Goal: Information Seeking & Learning: Learn about a topic

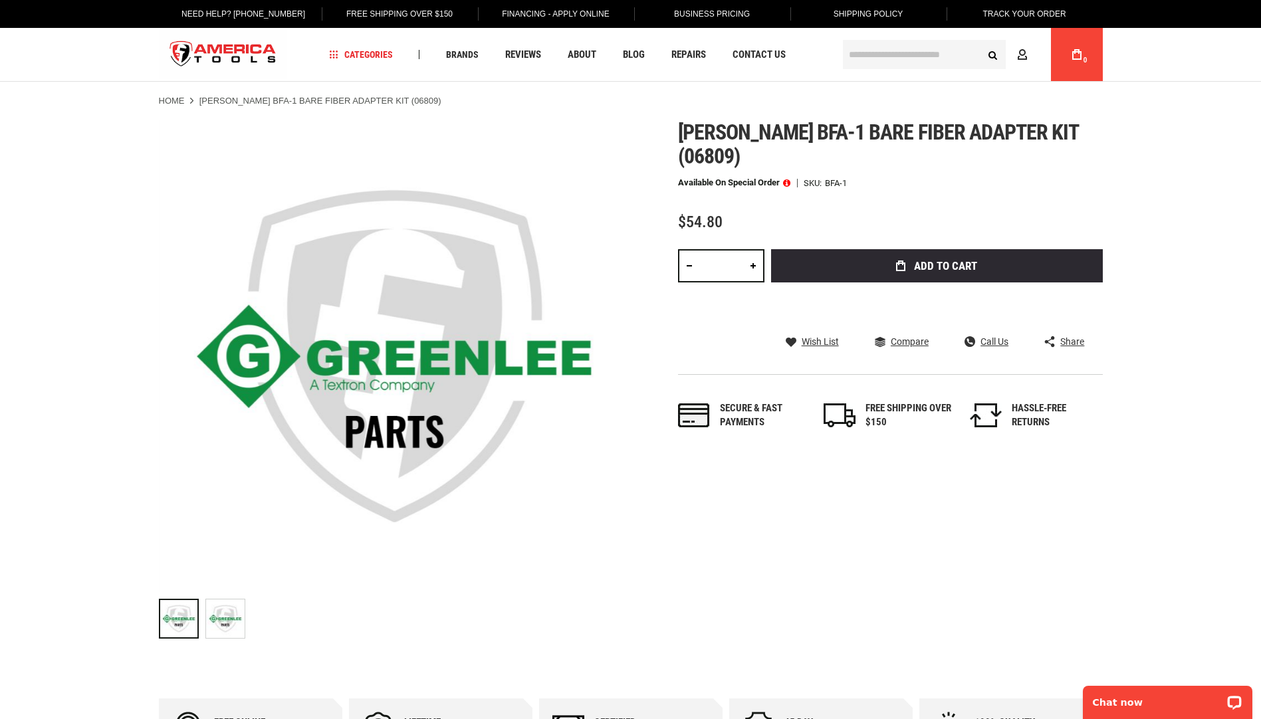
click at [177, 102] on link "Home" at bounding box center [172, 101] width 26 height 12
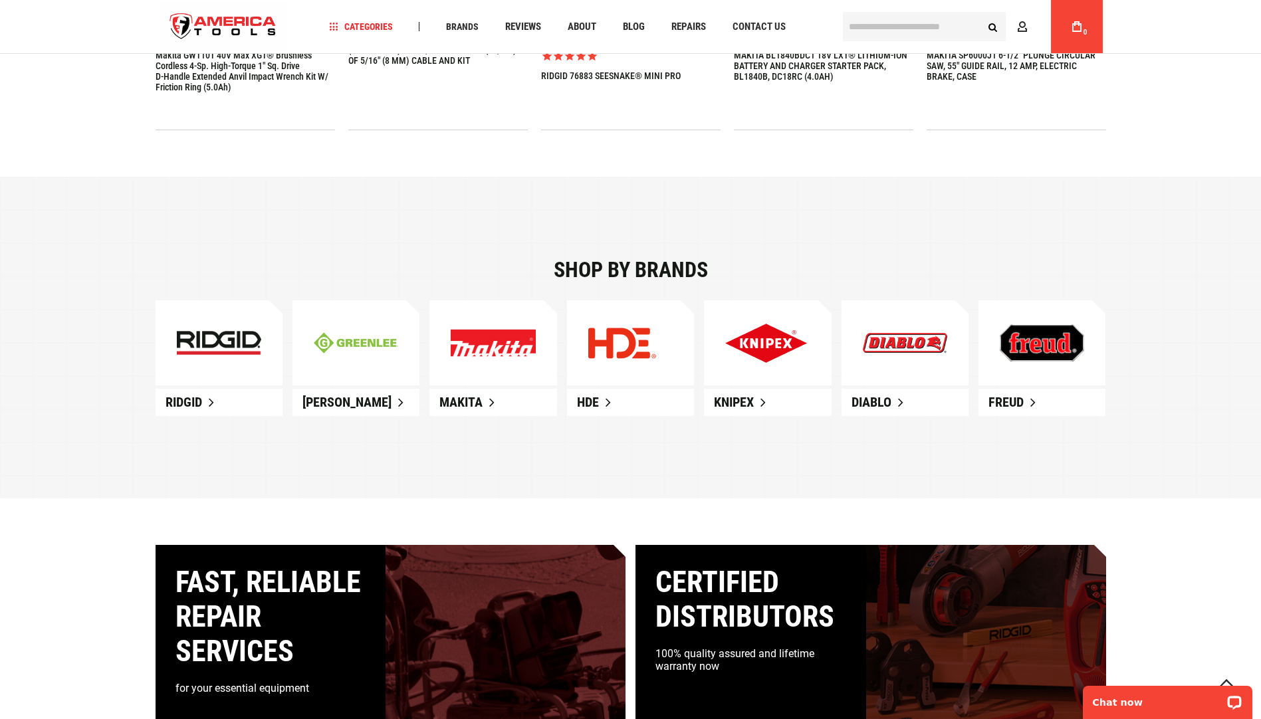
click at [324, 408] on span "Greenlee" at bounding box center [347, 402] width 89 height 16
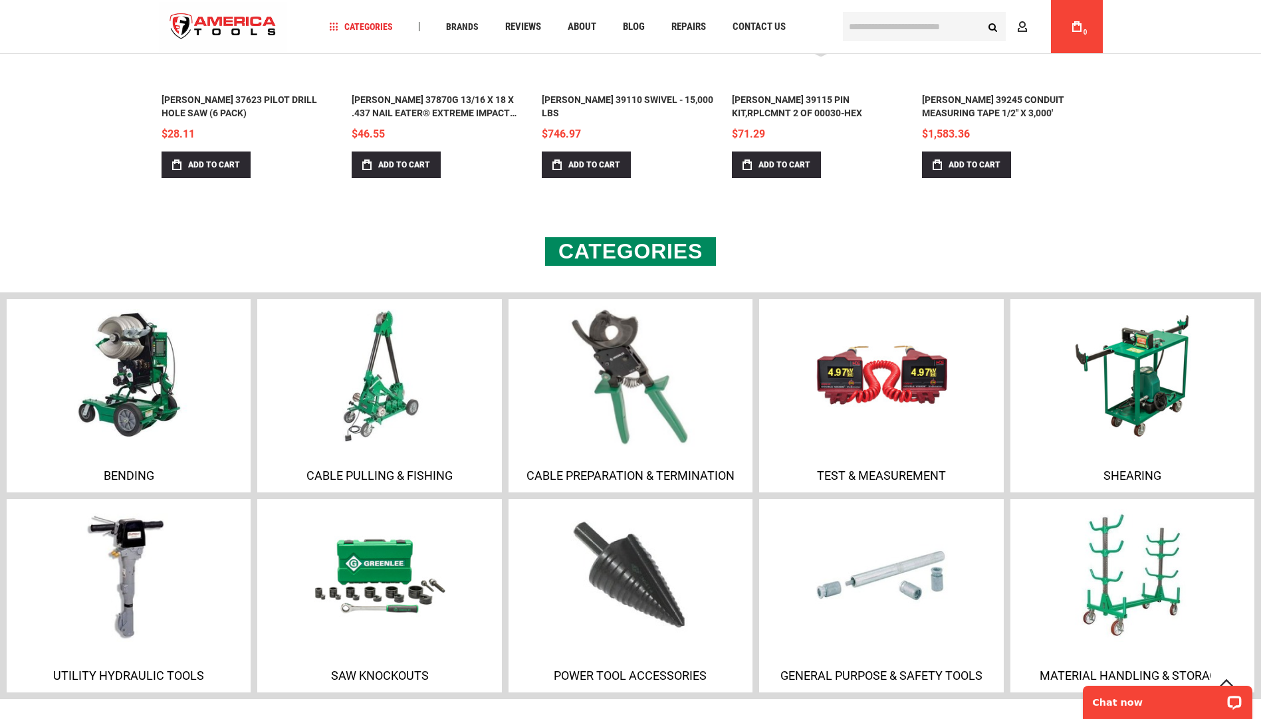
scroll to position [691, 0]
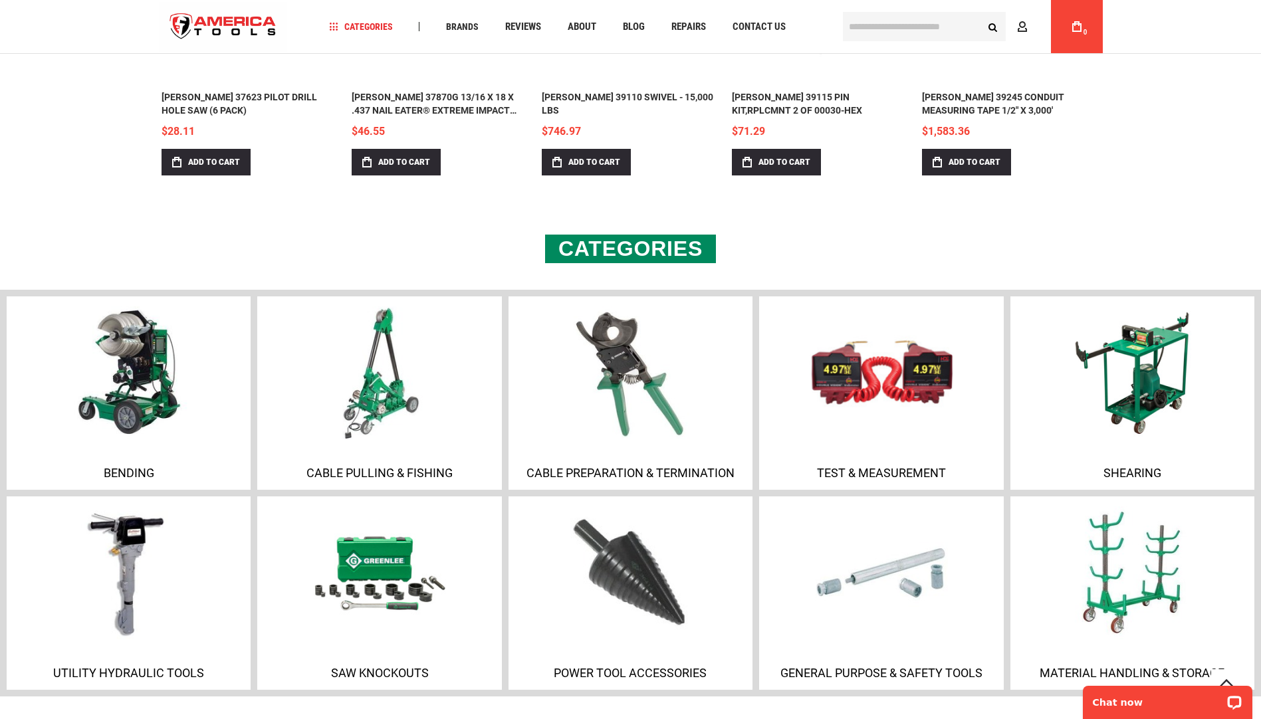
click at [868, 476] on p "Test & Measurement" at bounding box center [881, 473] width 237 height 14
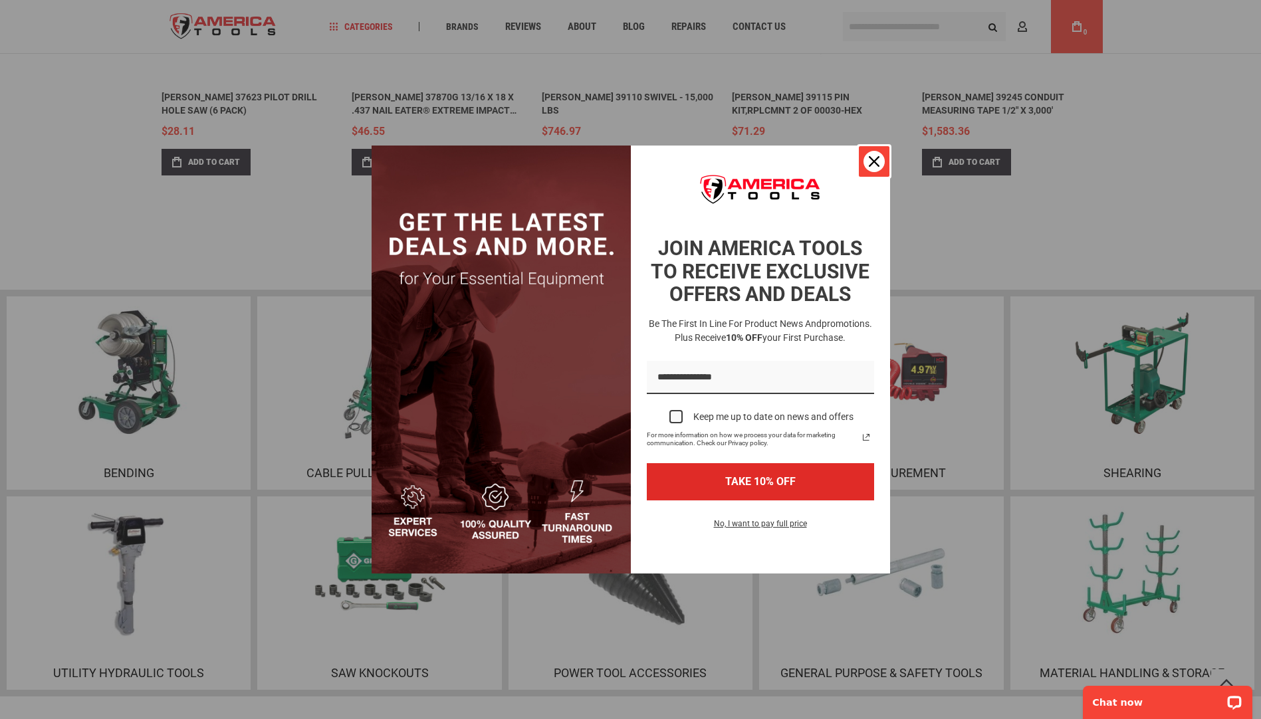
click at [880, 163] on div "Close" at bounding box center [874, 161] width 21 height 21
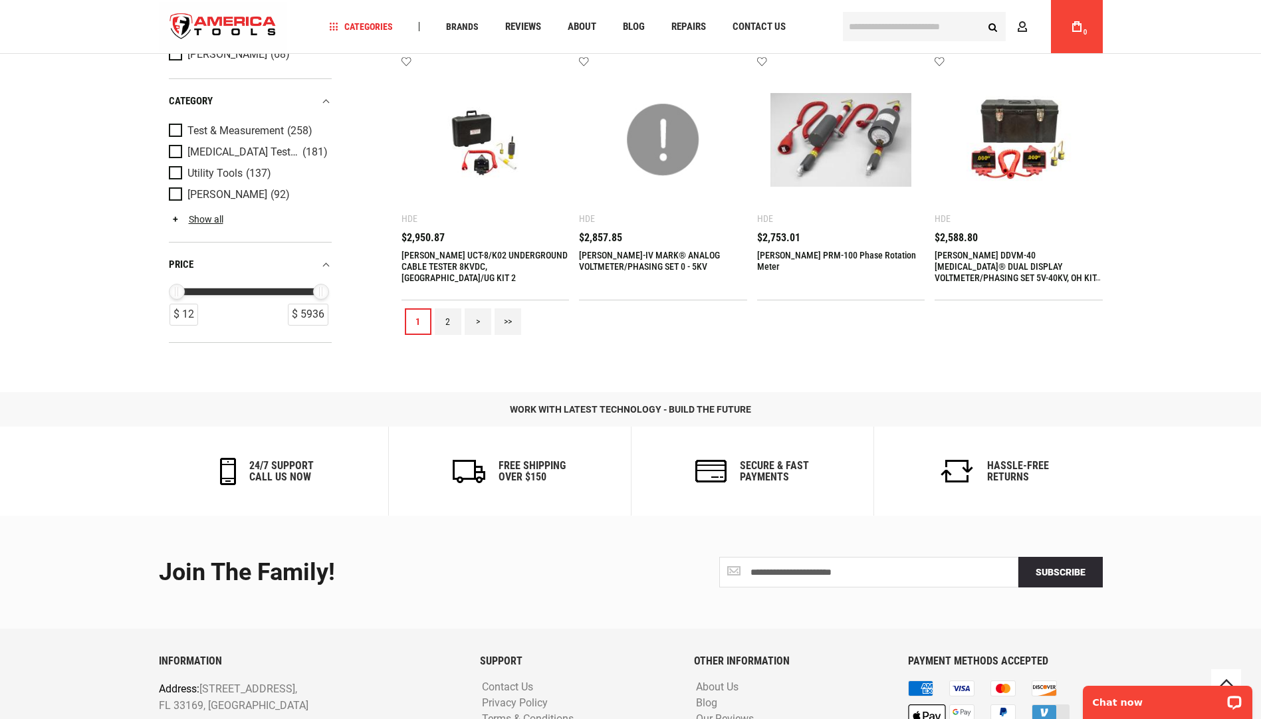
scroll to position [1396, 0]
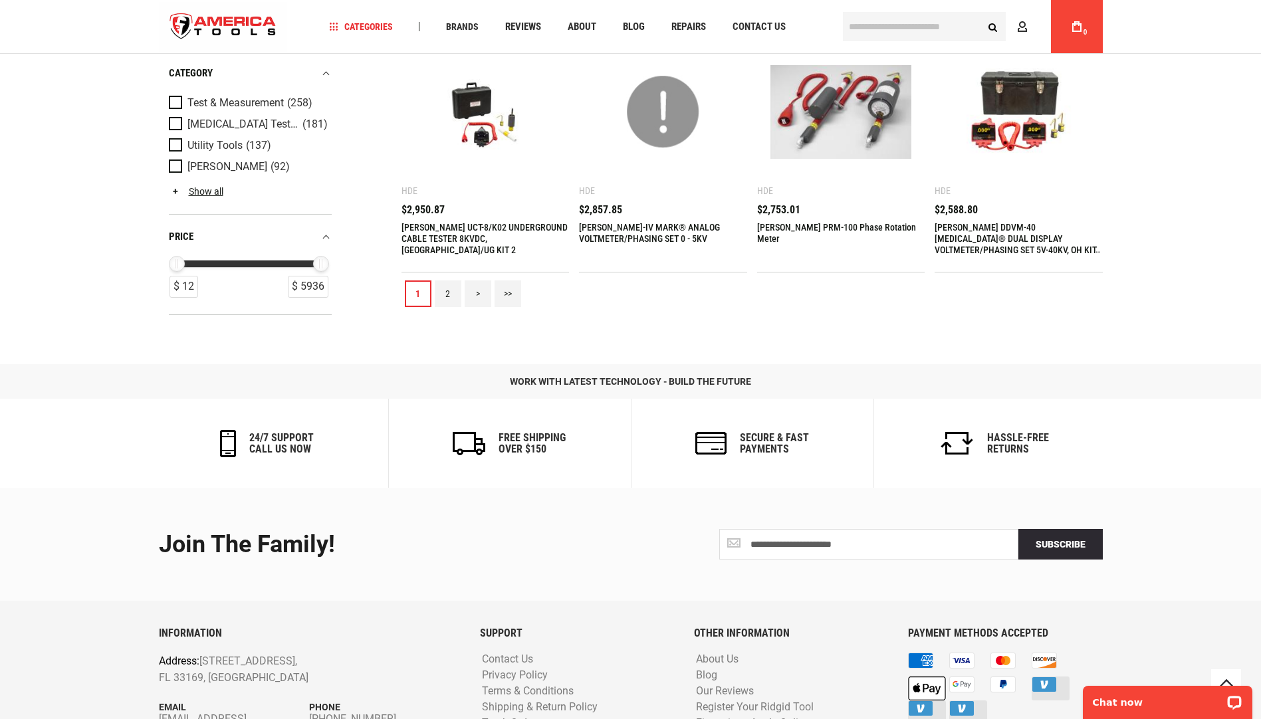
click at [449, 287] on link "2" at bounding box center [448, 294] width 27 height 27
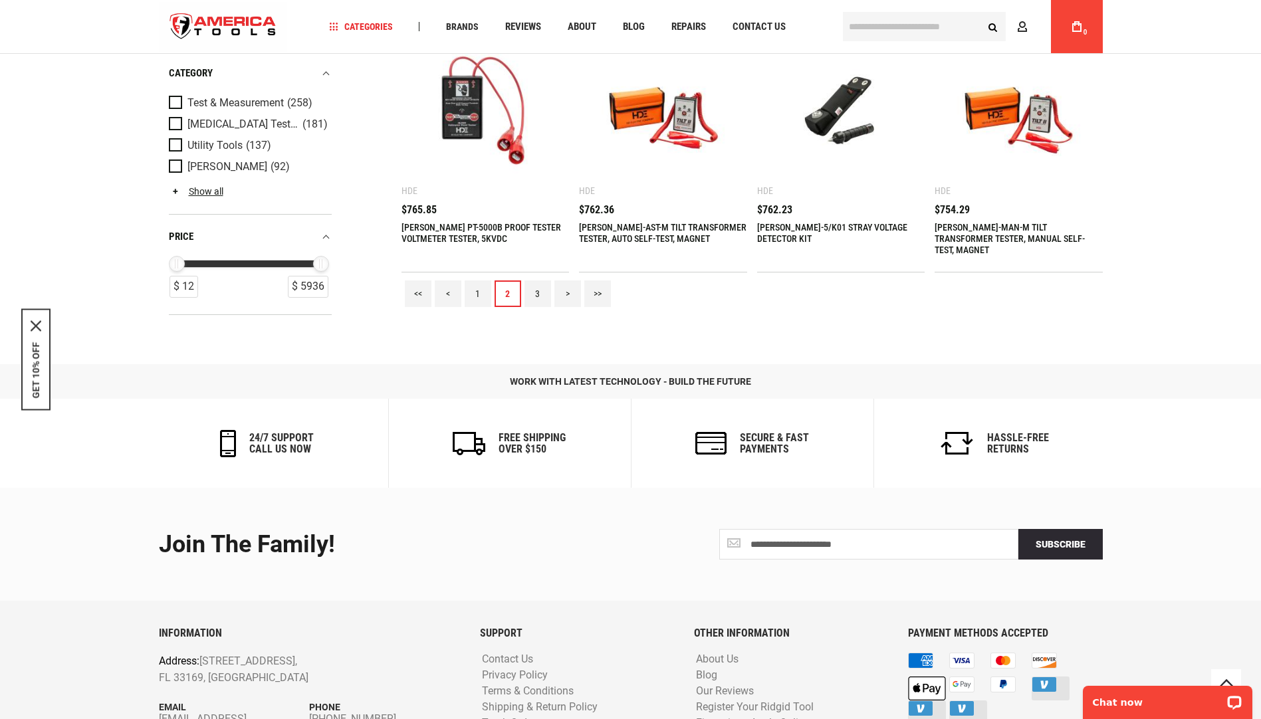
click at [529, 293] on link "3" at bounding box center [538, 294] width 27 height 27
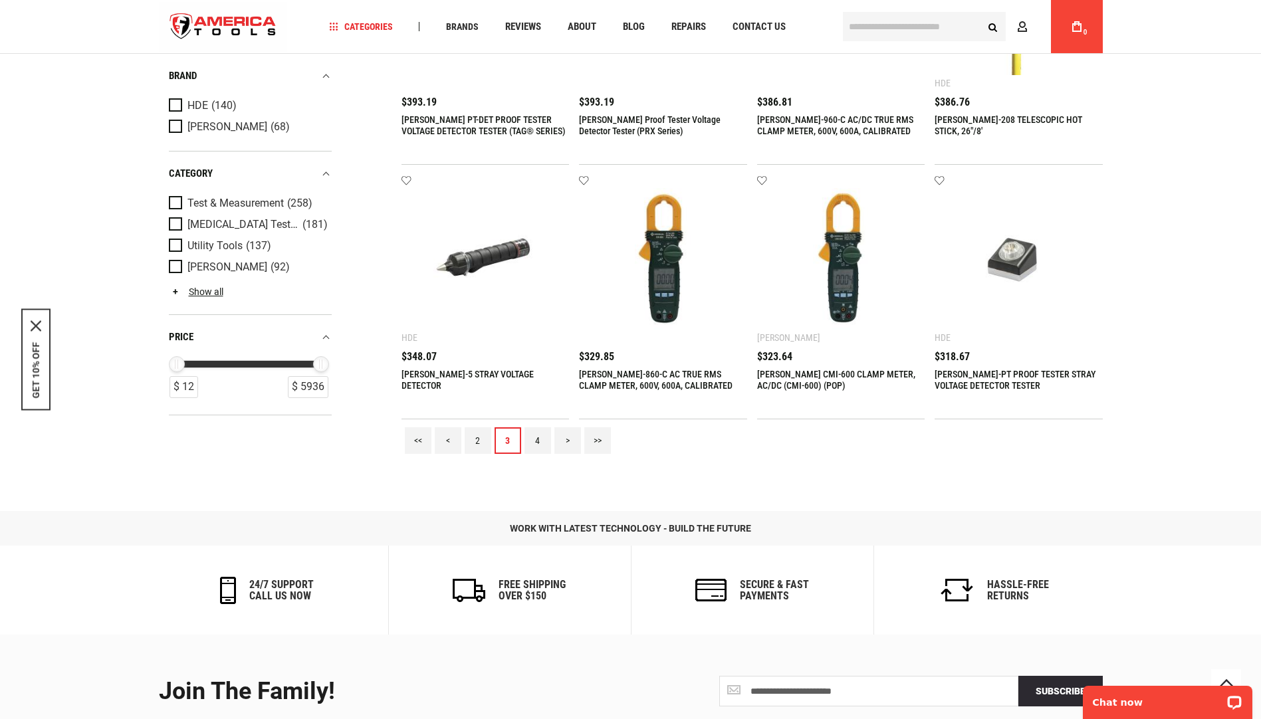
scroll to position [1263, 0]
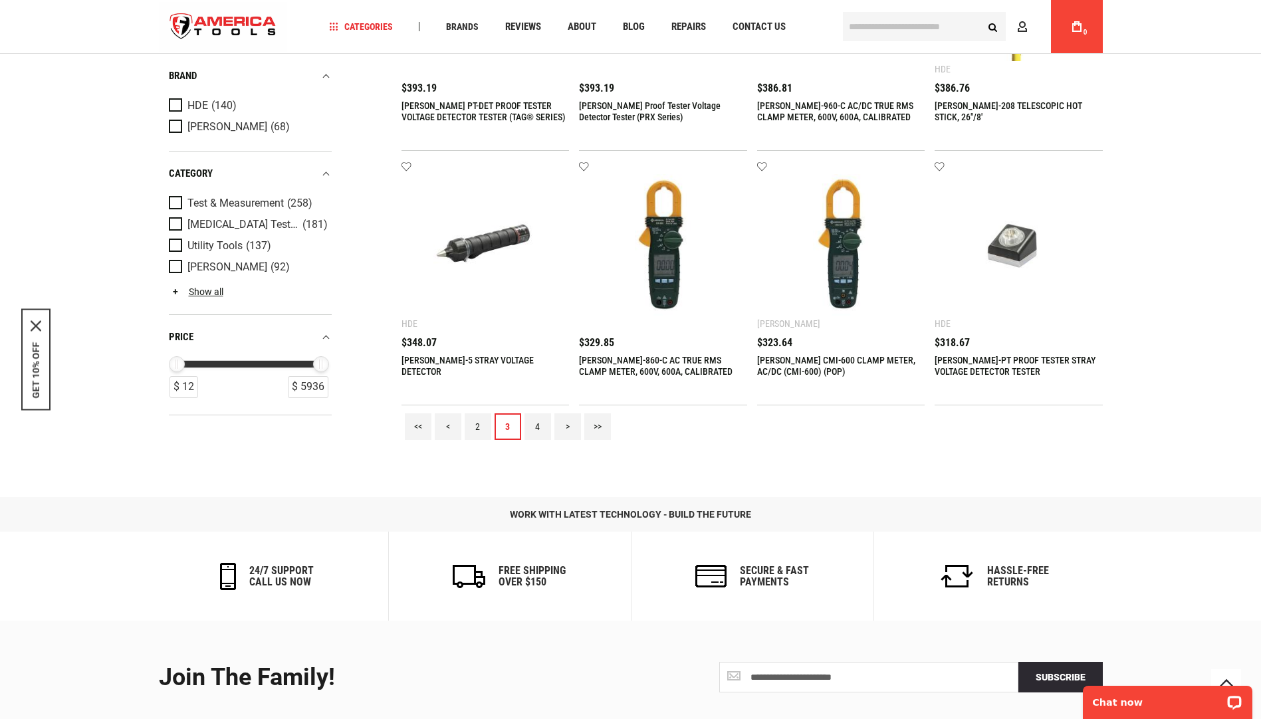
click at [540, 427] on link "4" at bounding box center [538, 427] width 27 height 27
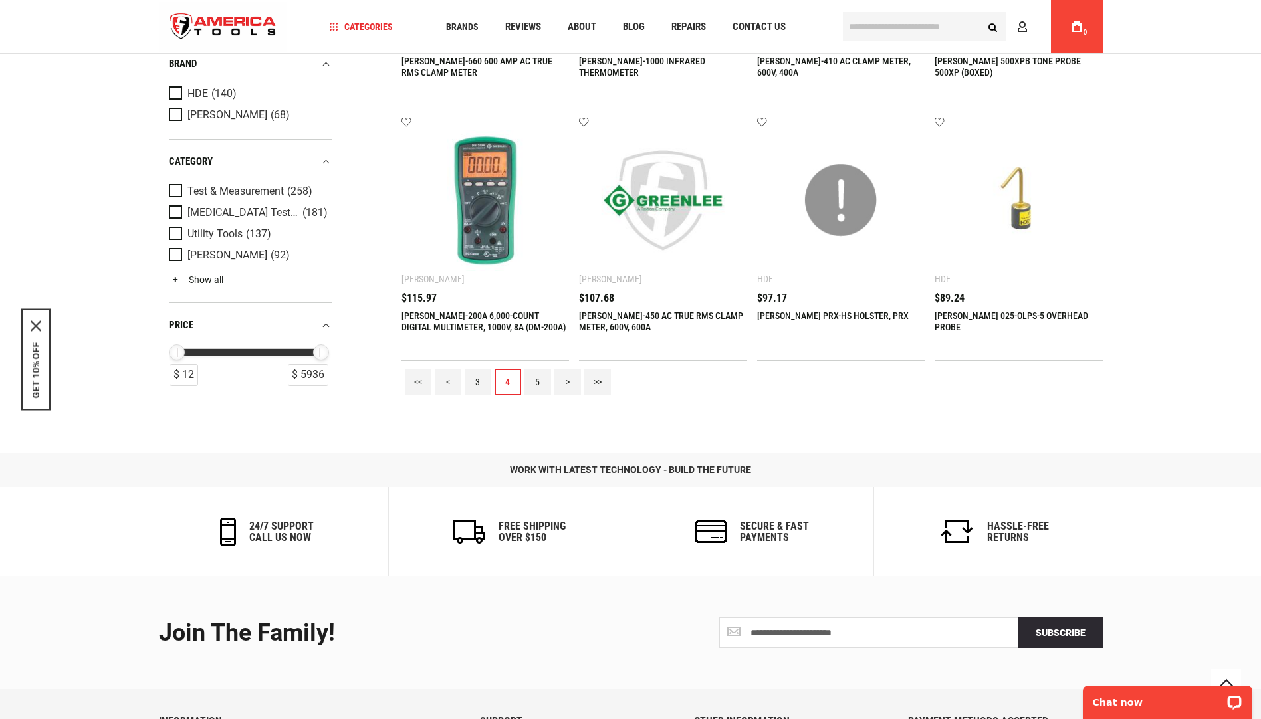
scroll to position [1330, 0]
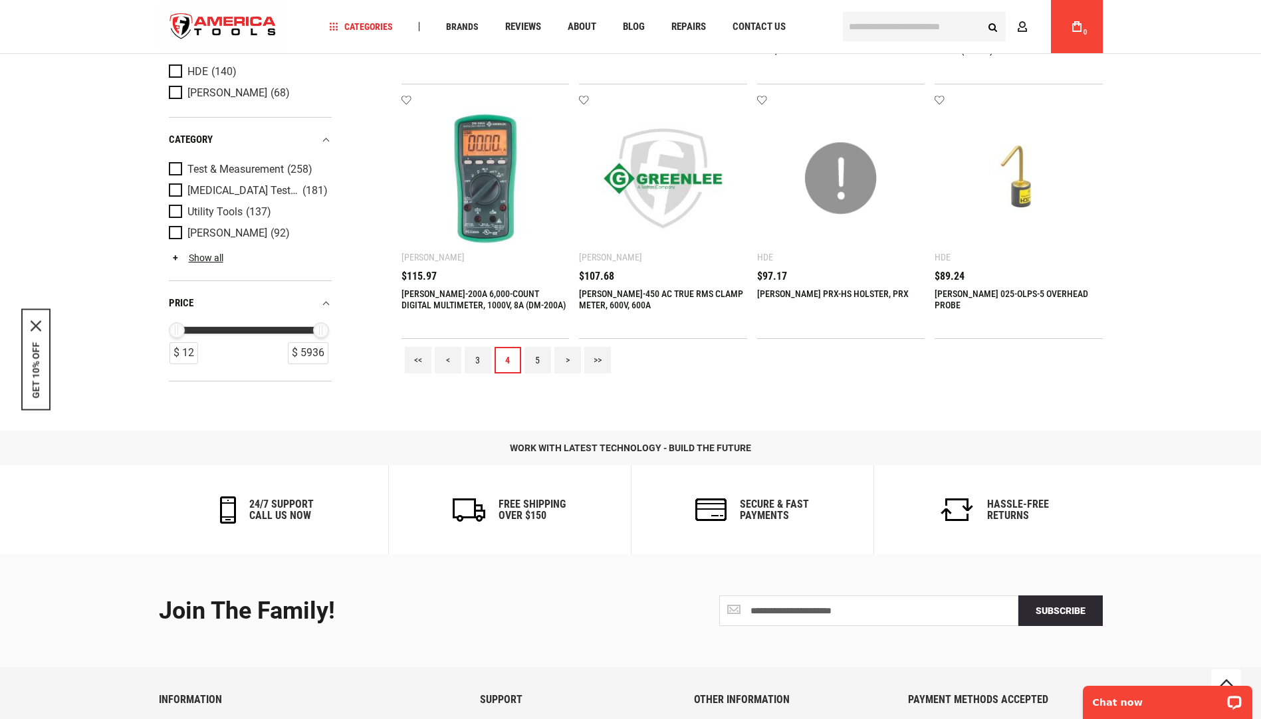
click at [537, 363] on link "5" at bounding box center [538, 360] width 27 height 27
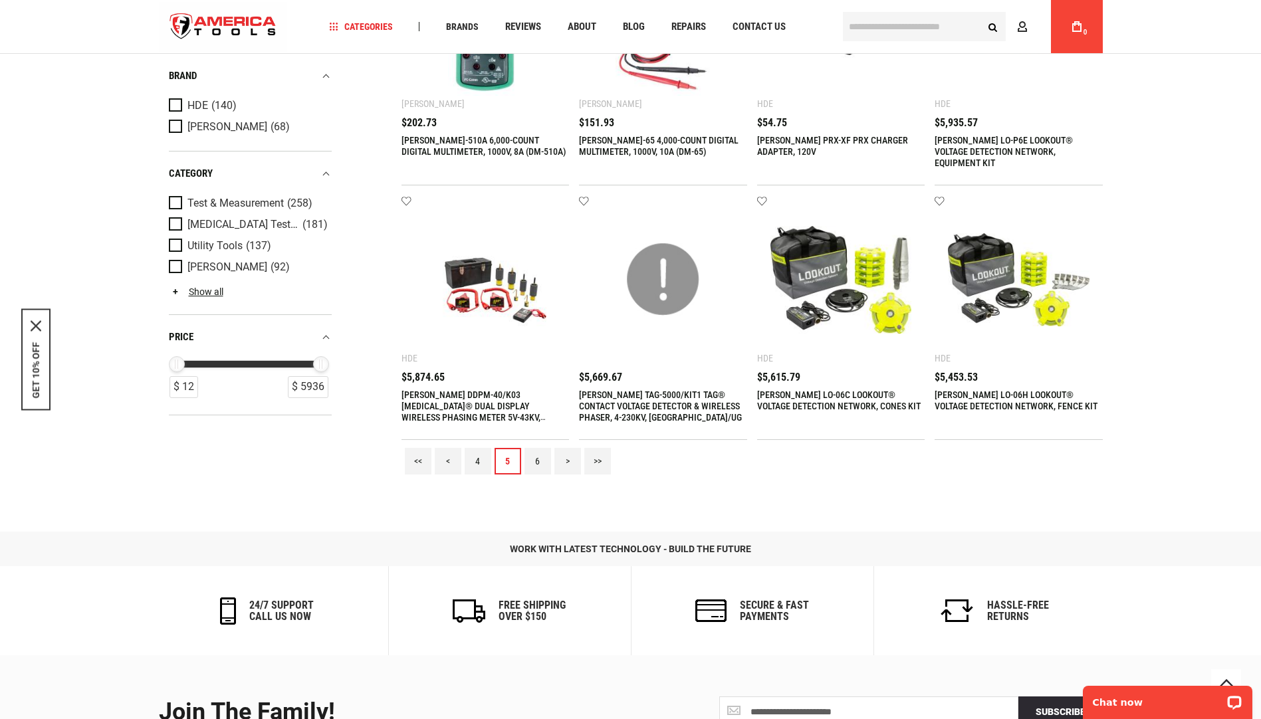
scroll to position [1263, 0]
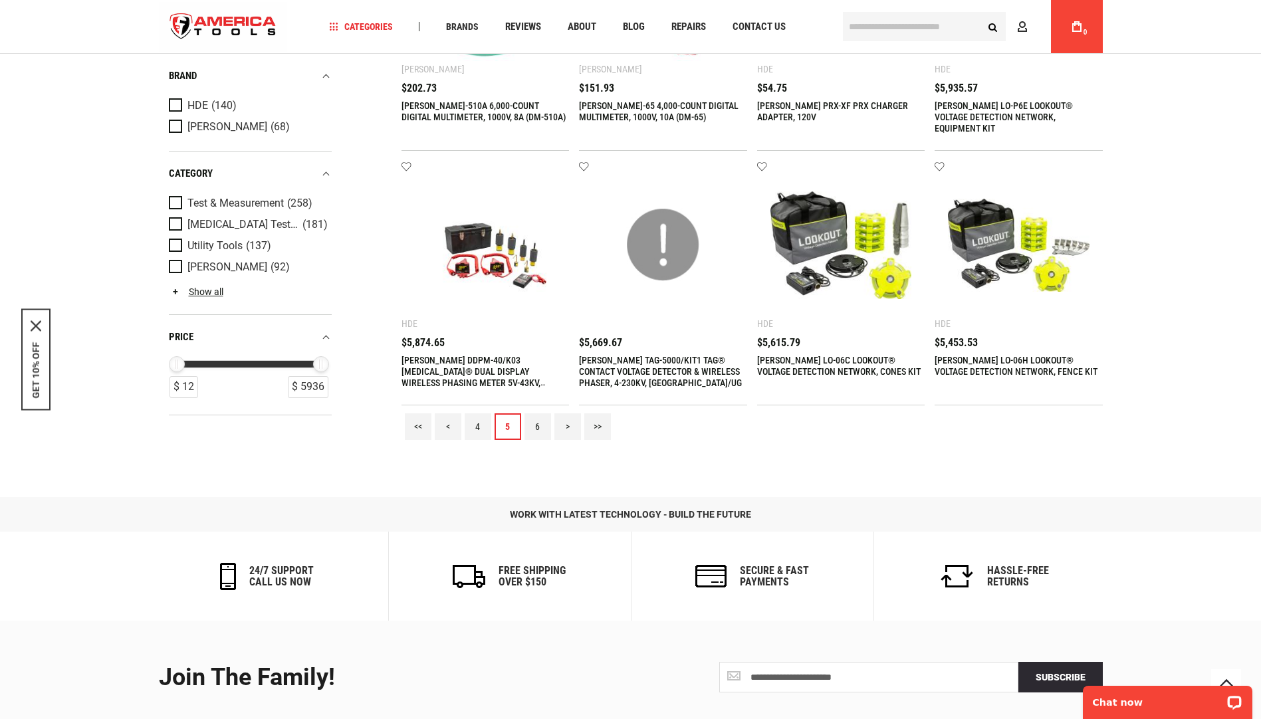
click at [537, 426] on link "6" at bounding box center [538, 427] width 27 height 27
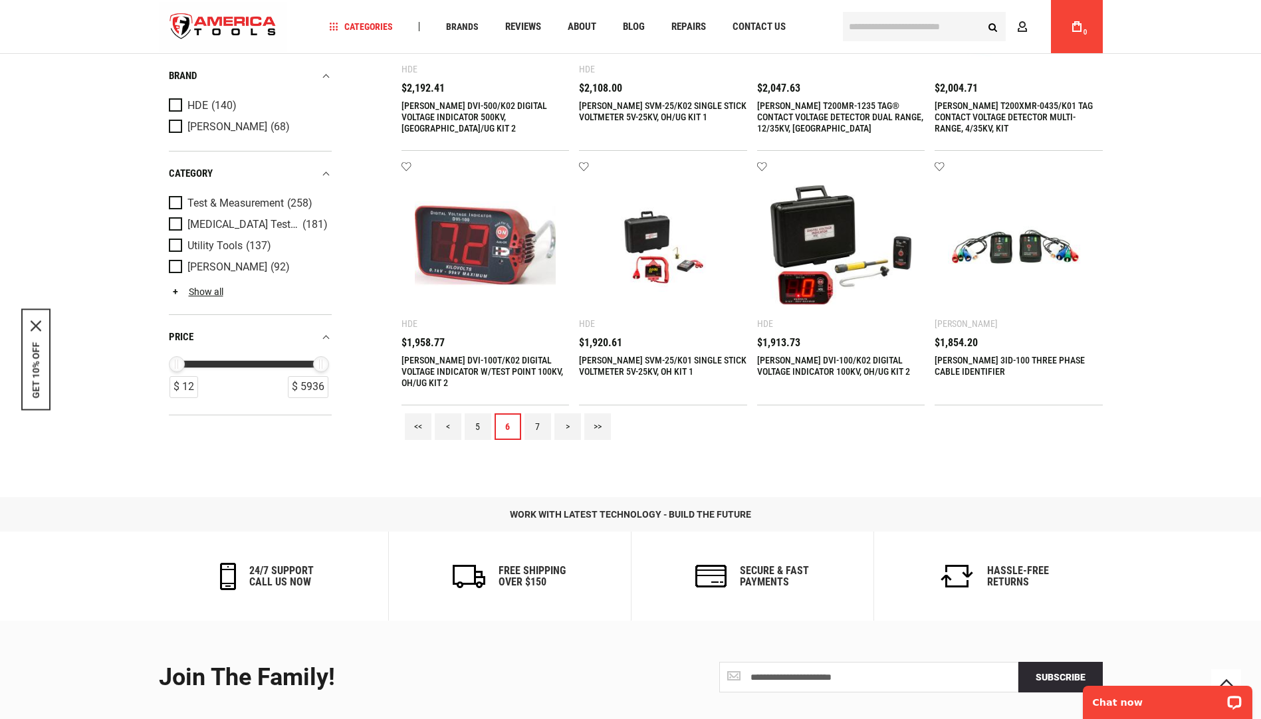
click at [543, 426] on link "7" at bounding box center [538, 427] width 27 height 27
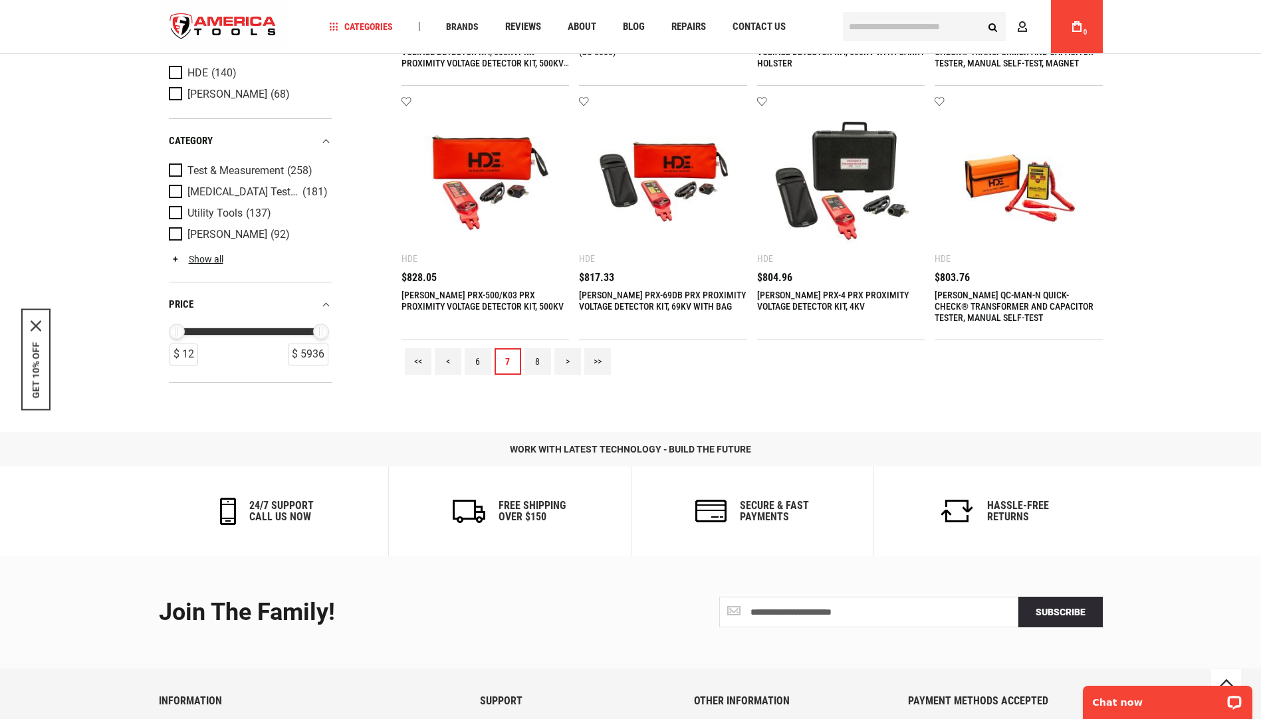
scroll to position [1330, 0]
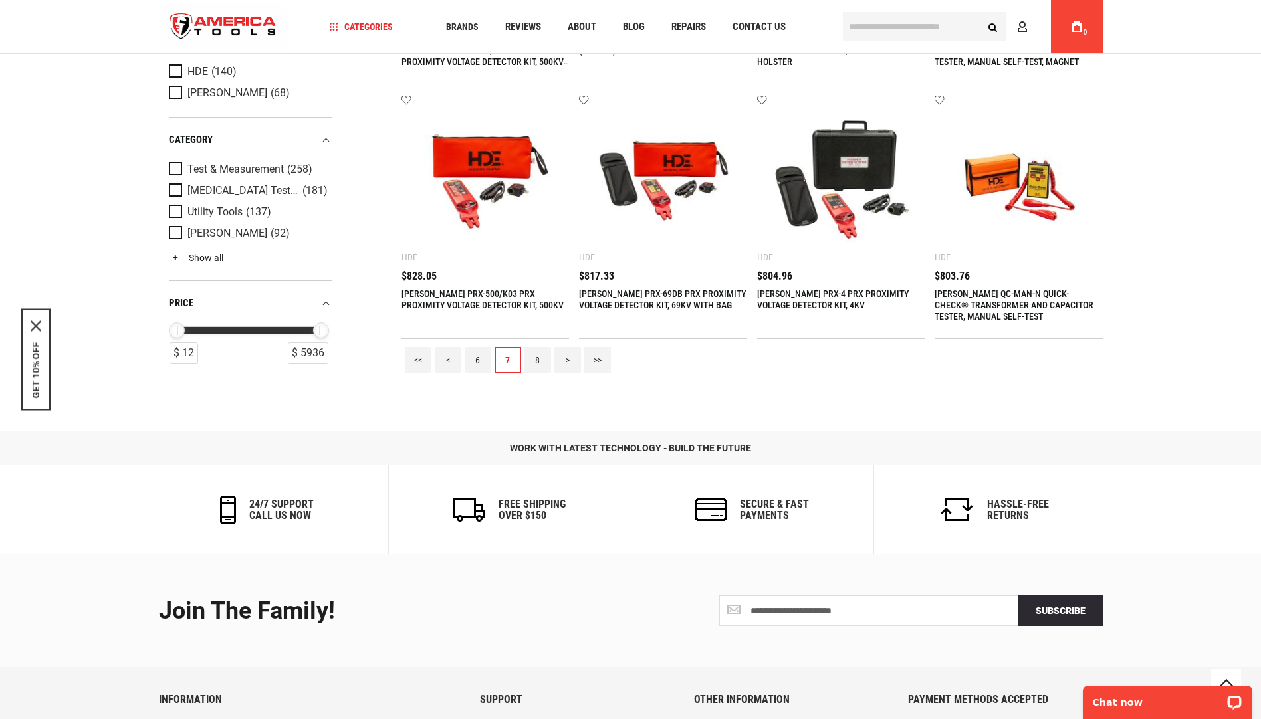
click at [533, 362] on link "8" at bounding box center [538, 360] width 27 height 27
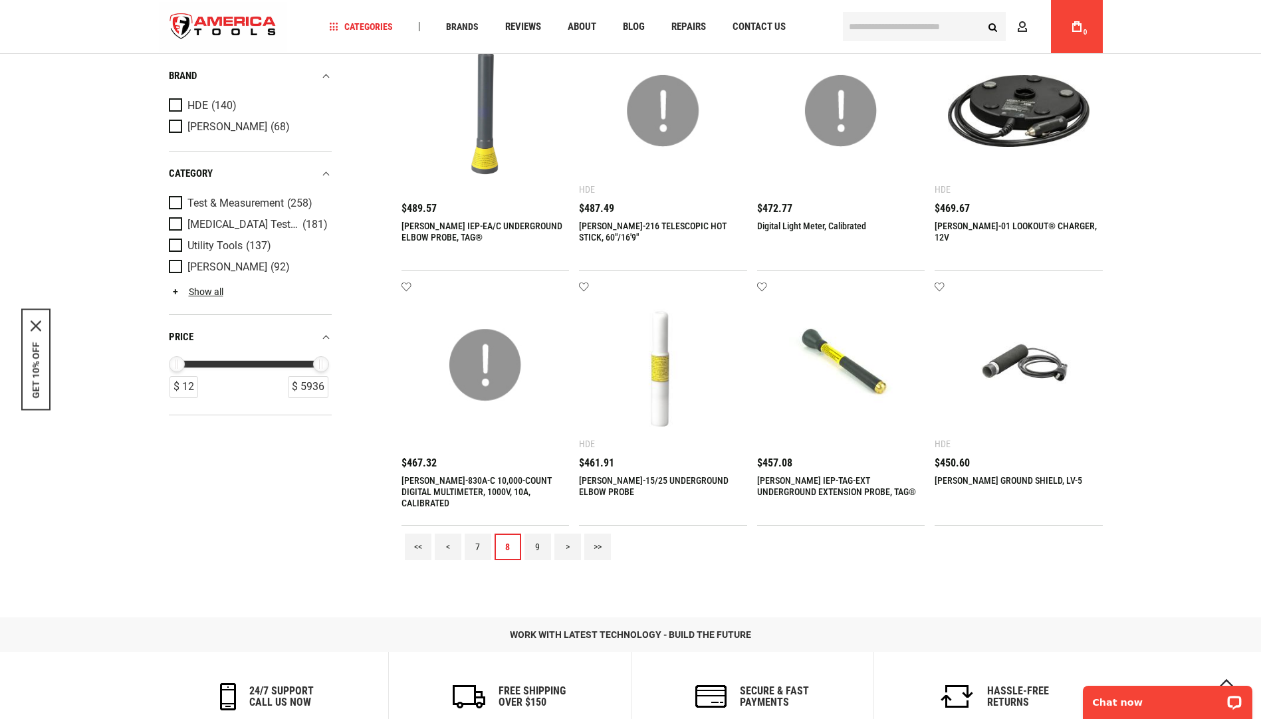
scroll to position [1263, 0]
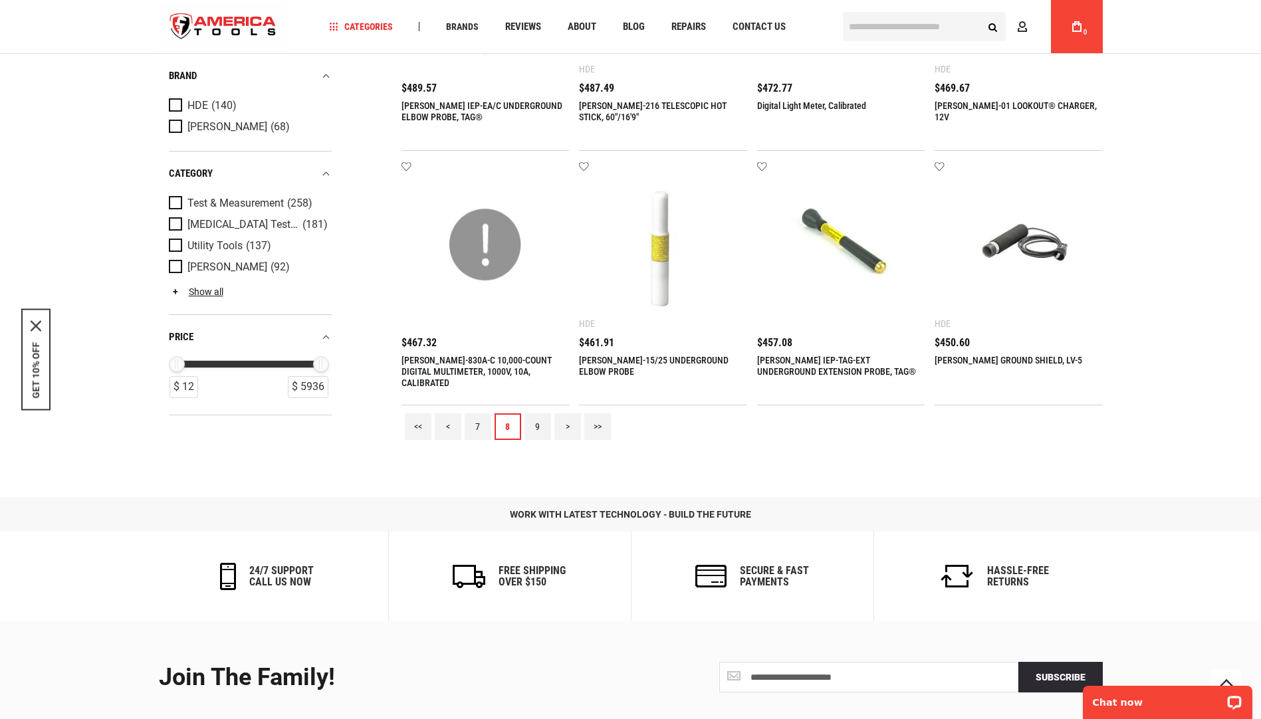
click at [539, 431] on link "9" at bounding box center [538, 427] width 27 height 27
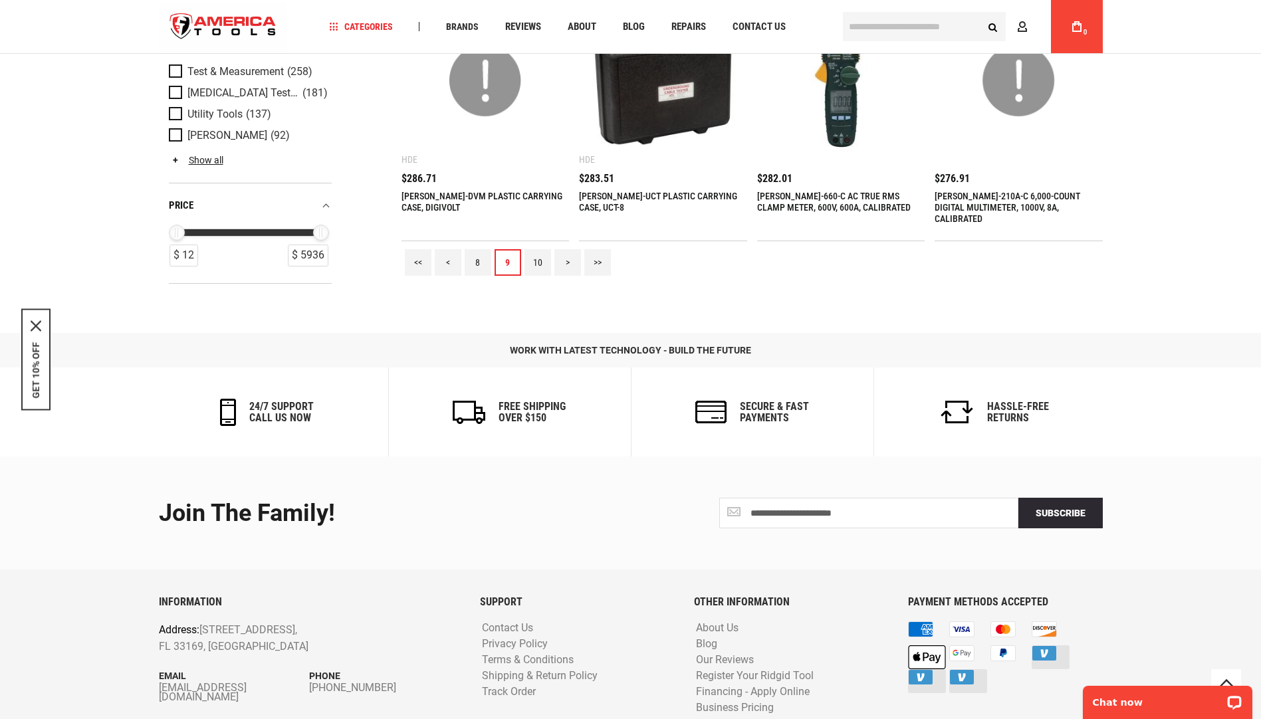
scroll to position [1463, 0]
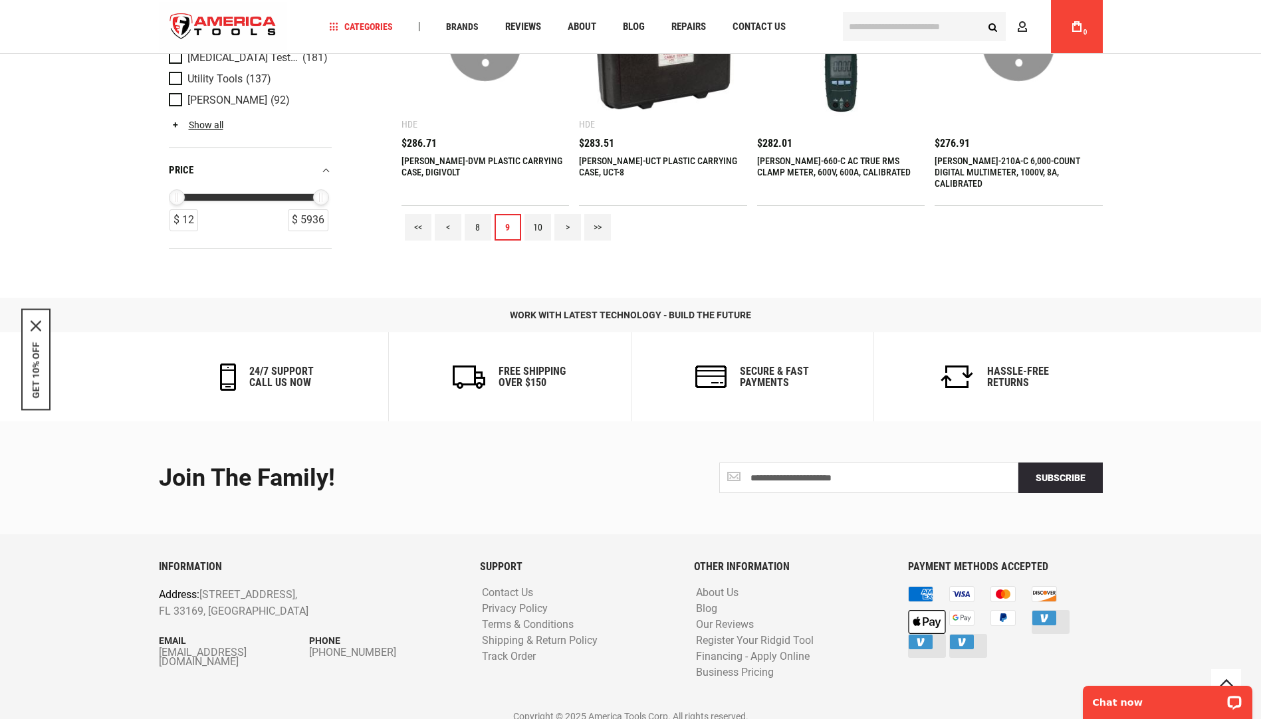
click at [535, 234] on link "10" at bounding box center [538, 227] width 27 height 27
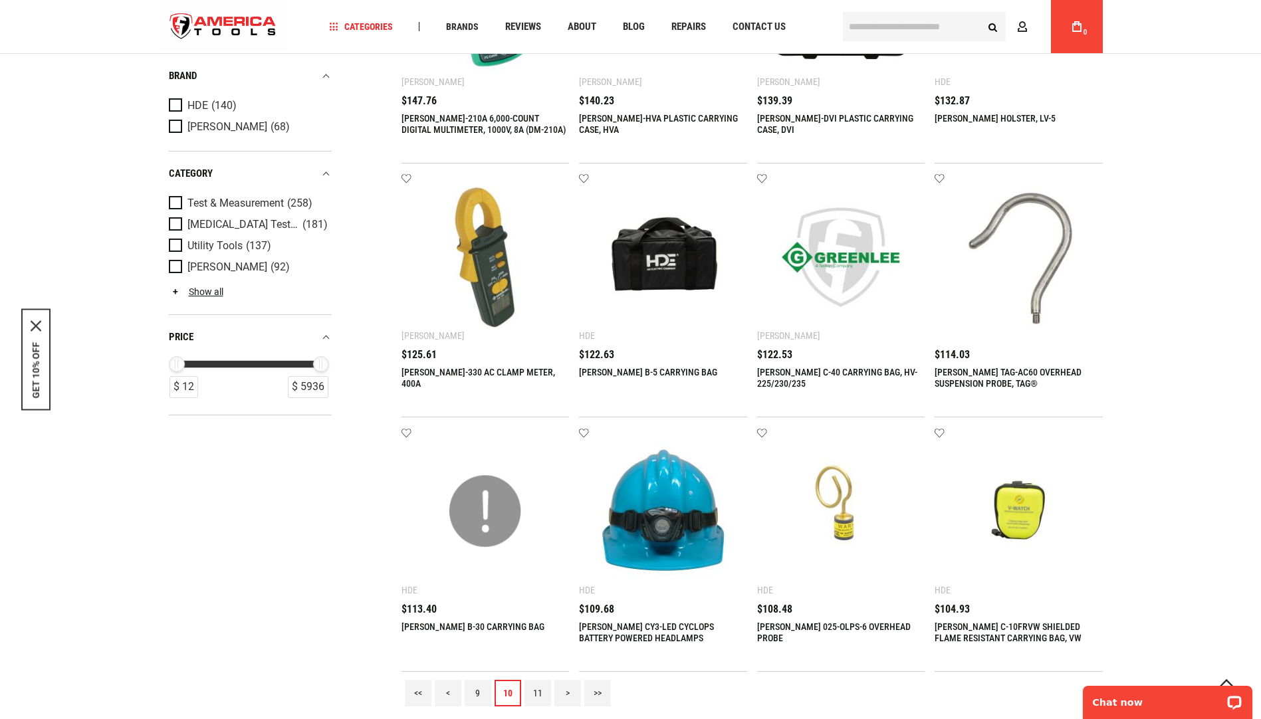
scroll to position [1263, 0]
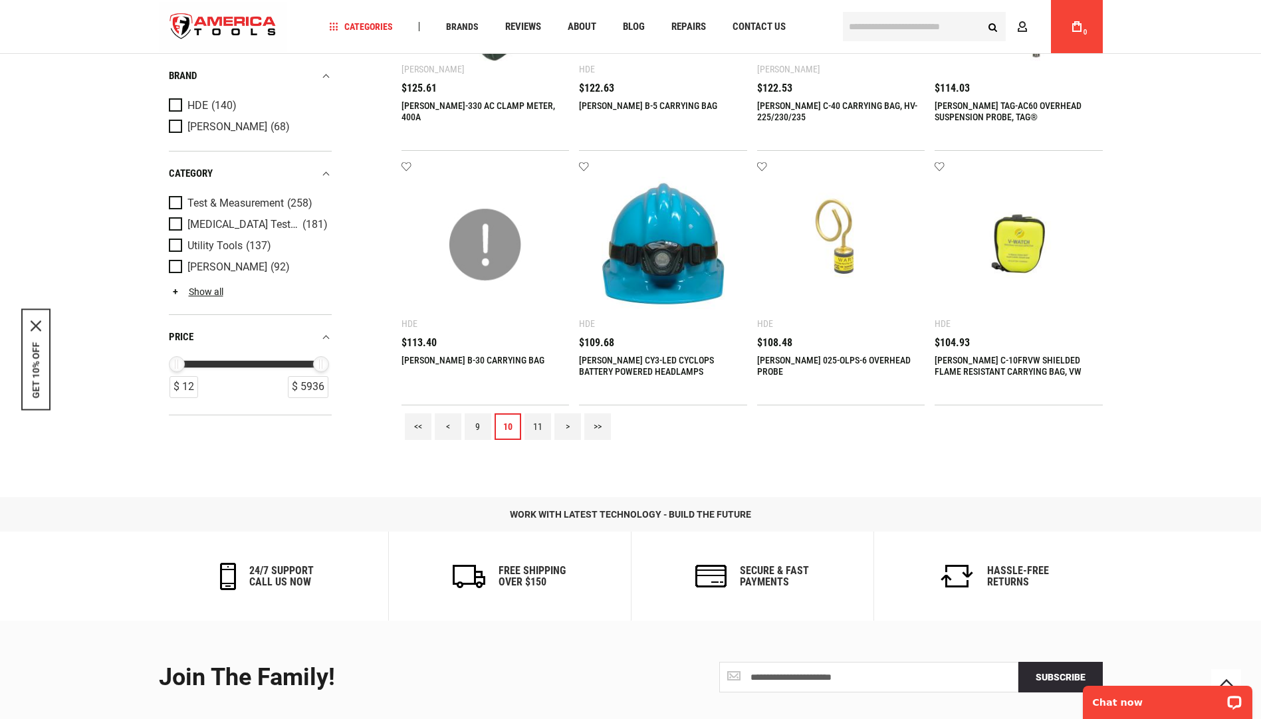
click at [540, 429] on link "11" at bounding box center [538, 427] width 27 height 27
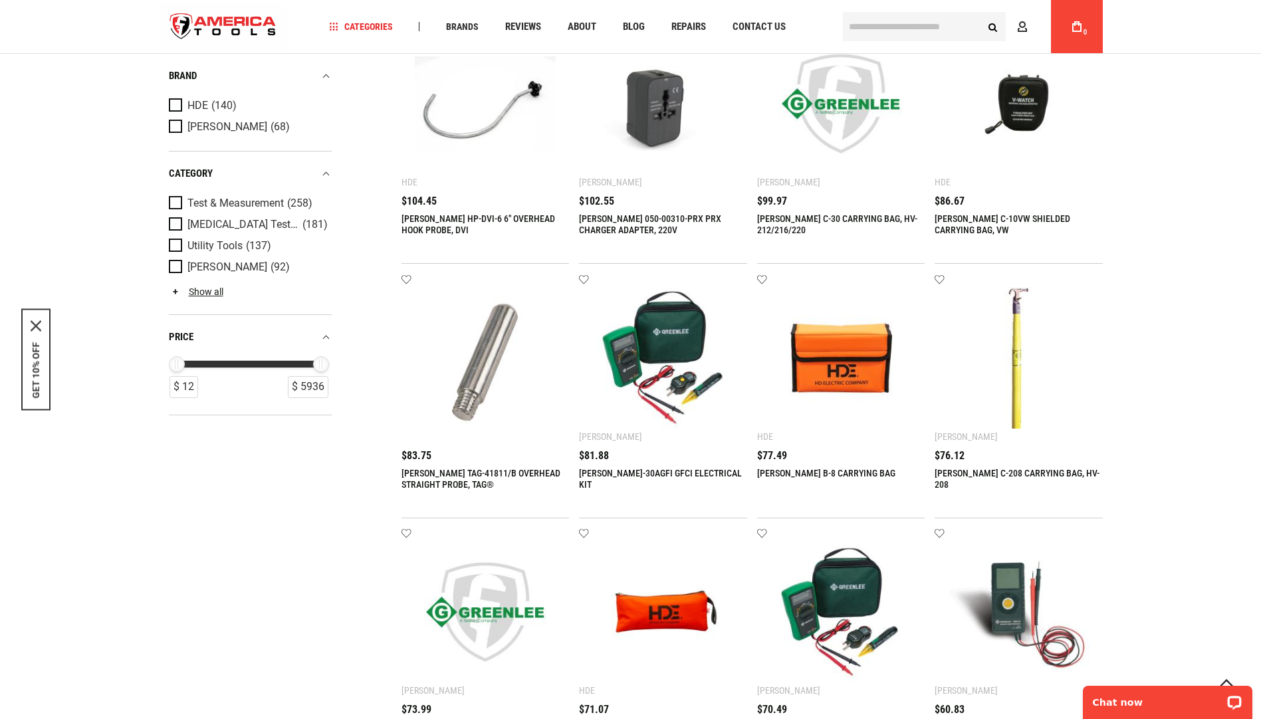
scroll to position [0, 0]
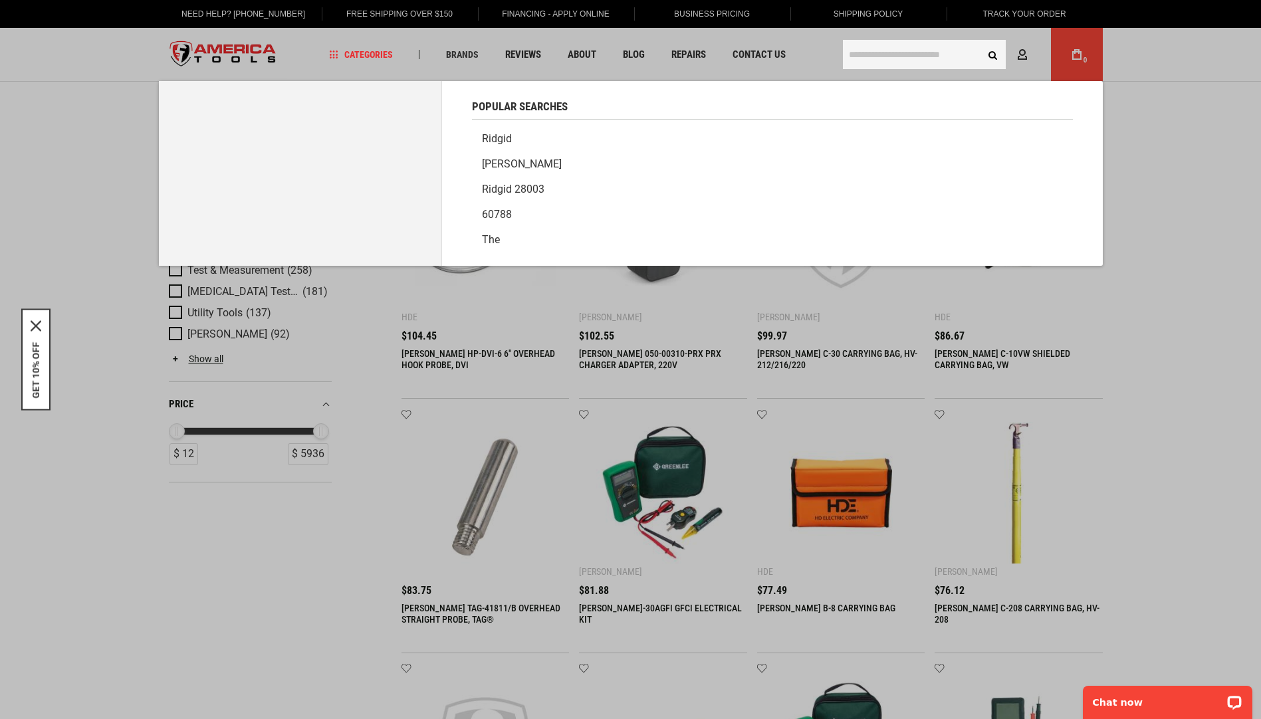
click at [881, 61] on input "text" at bounding box center [924, 54] width 163 height 29
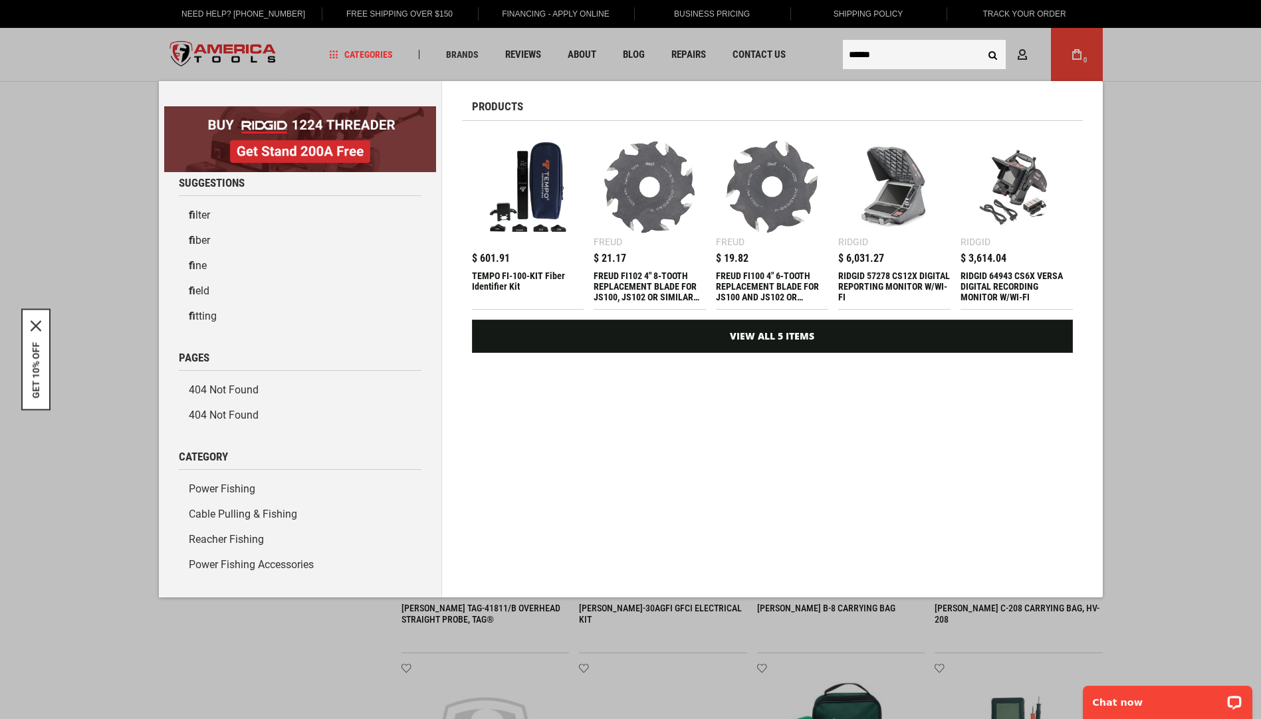
type input "******"
click at [981, 42] on button "Search" at bounding box center [993, 54] width 25 height 25
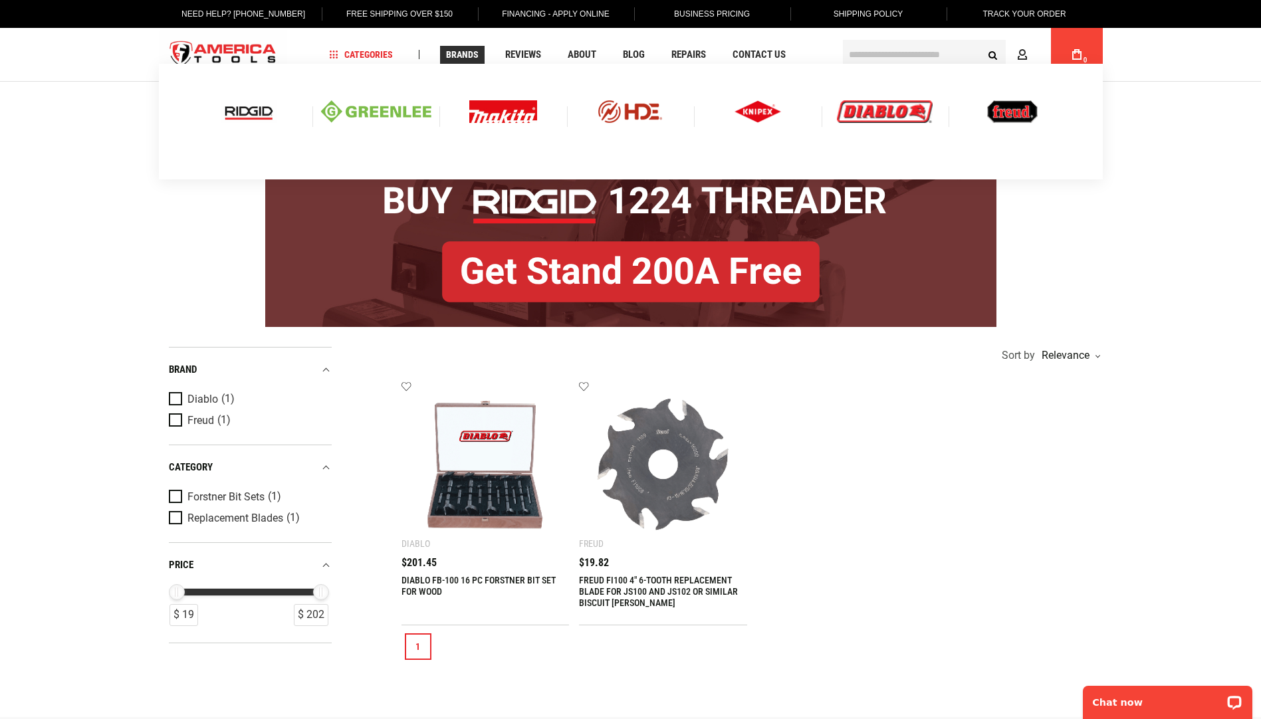
click at [460, 57] on span "Brands" at bounding box center [462, 54] width 33 height 9
click at [368, 106] on img at bounding box center [376, 111] width 110 height 23
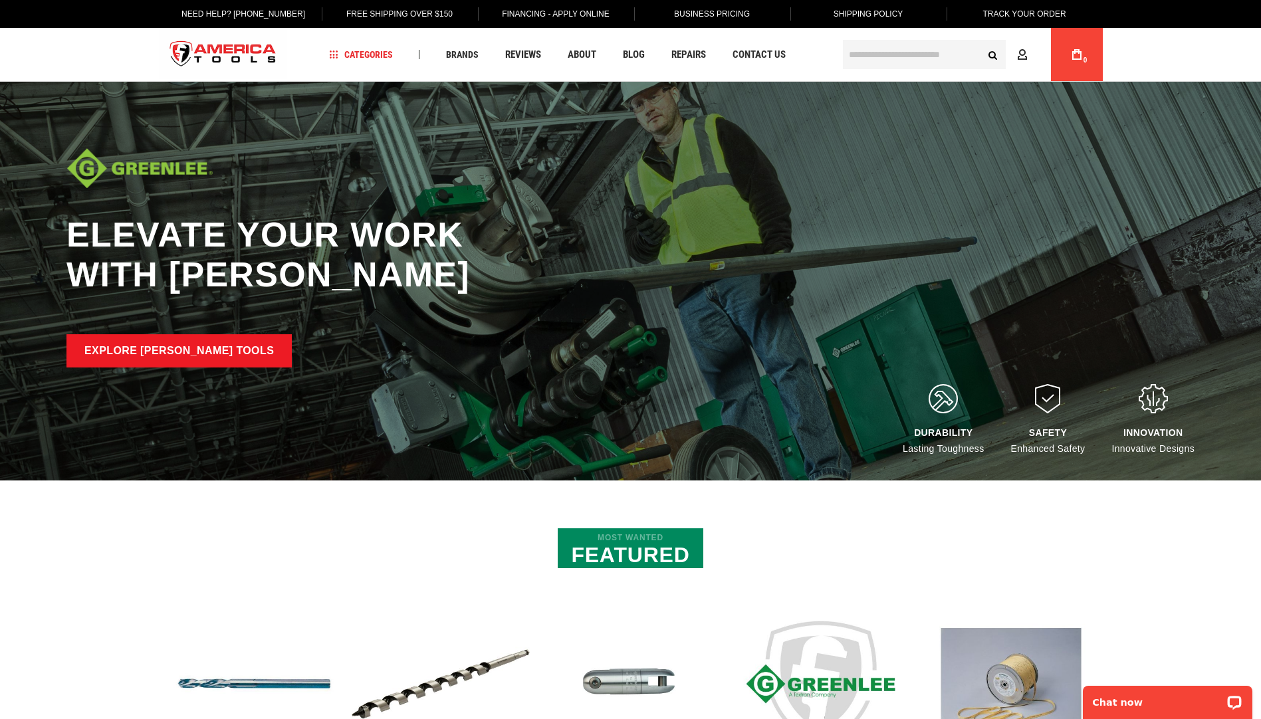
click at [172, 352] on link "Explore [PERSON_NAME] Tools" at bounding box center [178, 350] width 225 height 33
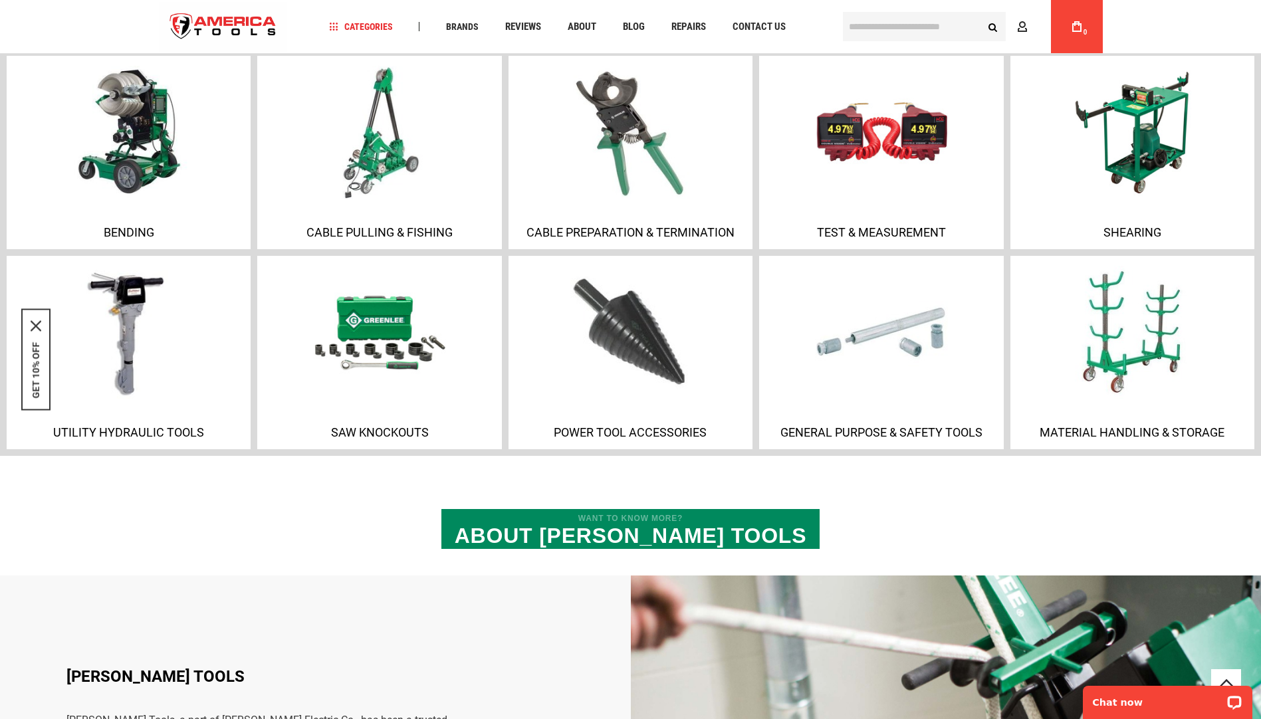
scroll to position [931, 0]
click at [868, 229] on p "Test & Measurement" at bounding box center [881, 233] width 237 height 14
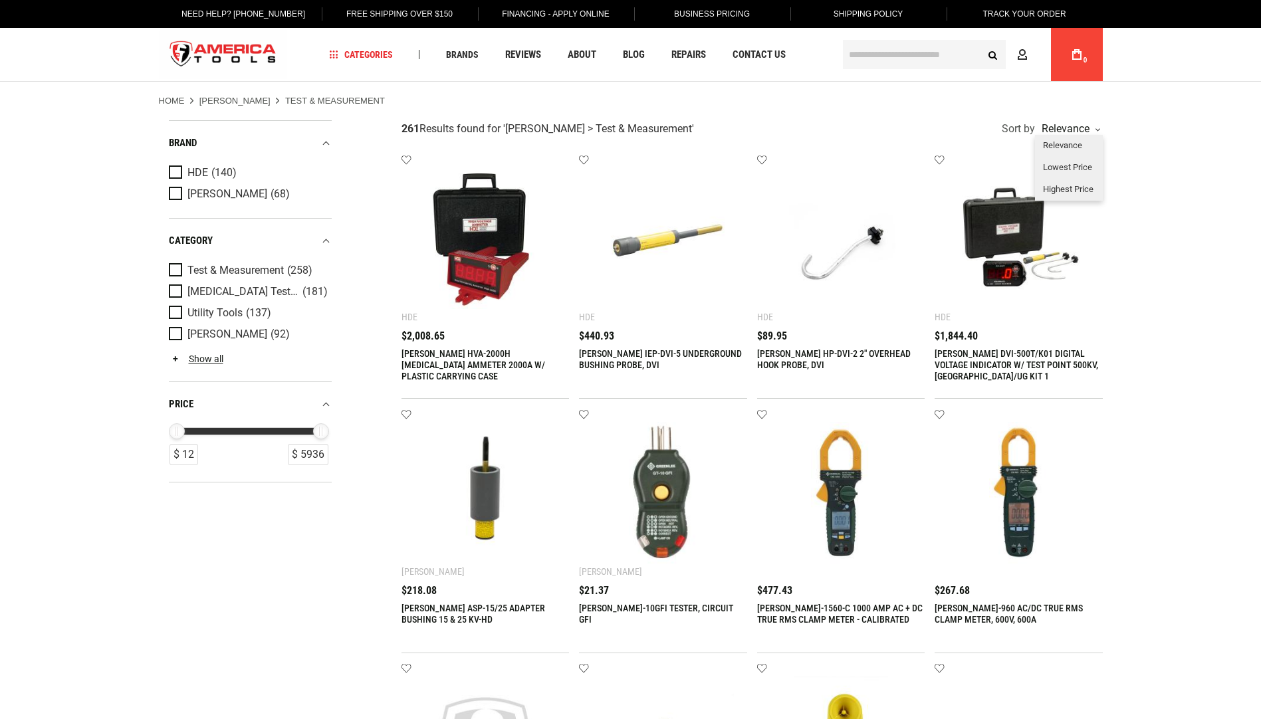
click at [1096, 127] on div "Relevance" at bounding box center [1069, 129] width 61 height 11
click at [1059, 166] on div "Lowest Price" at bounding box center [1069, 168] width 68 height 22
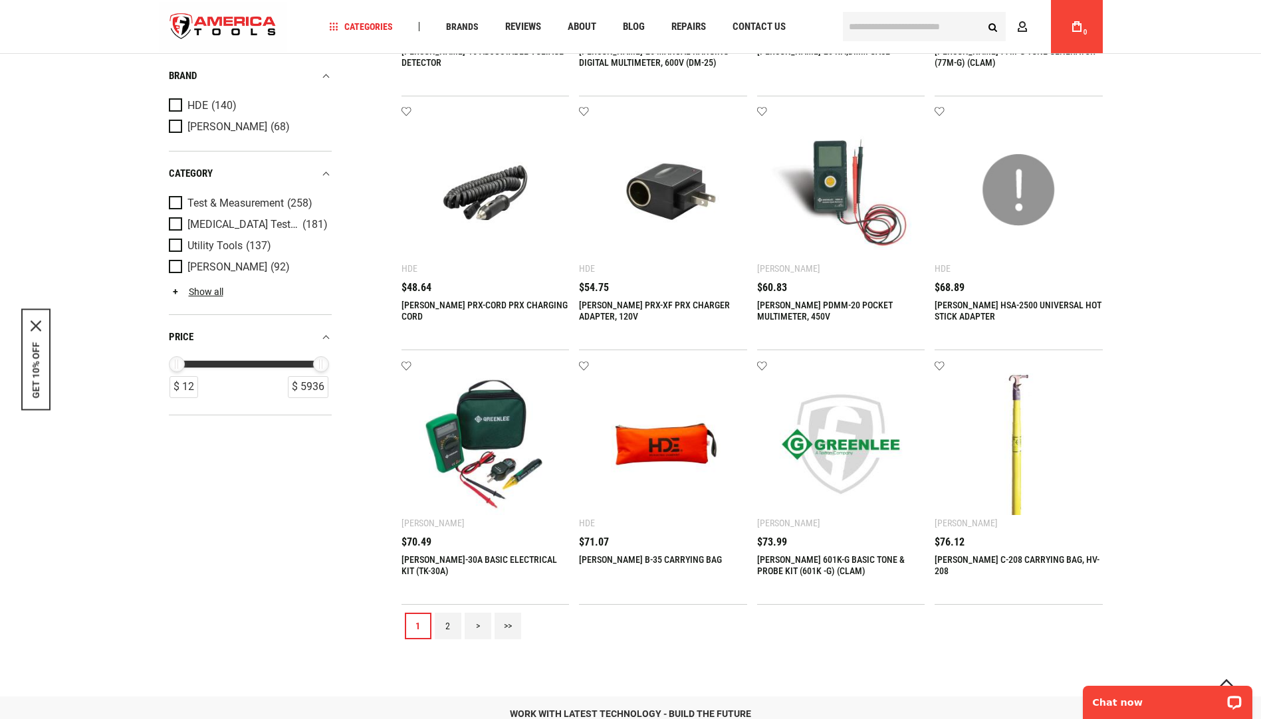
scroll to position [1197, 0]
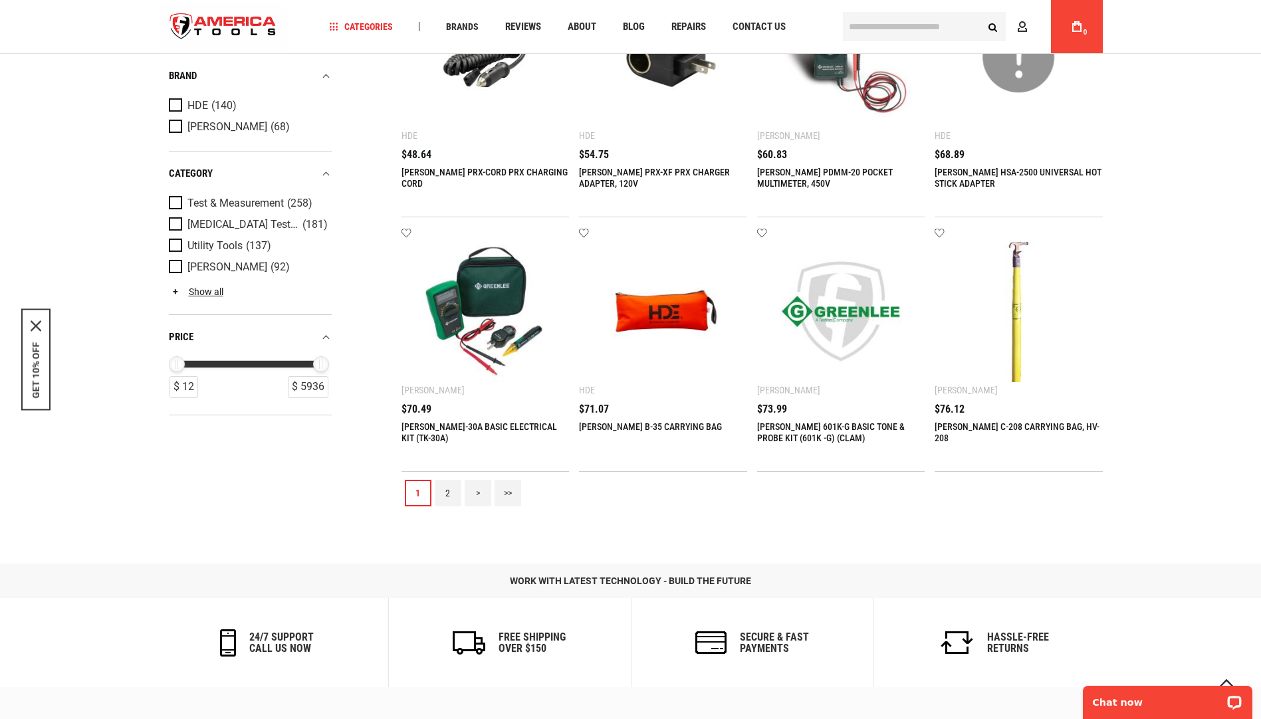
click at [442, 489] on link "2" at bounding box center [448, 493] width 27 height 27
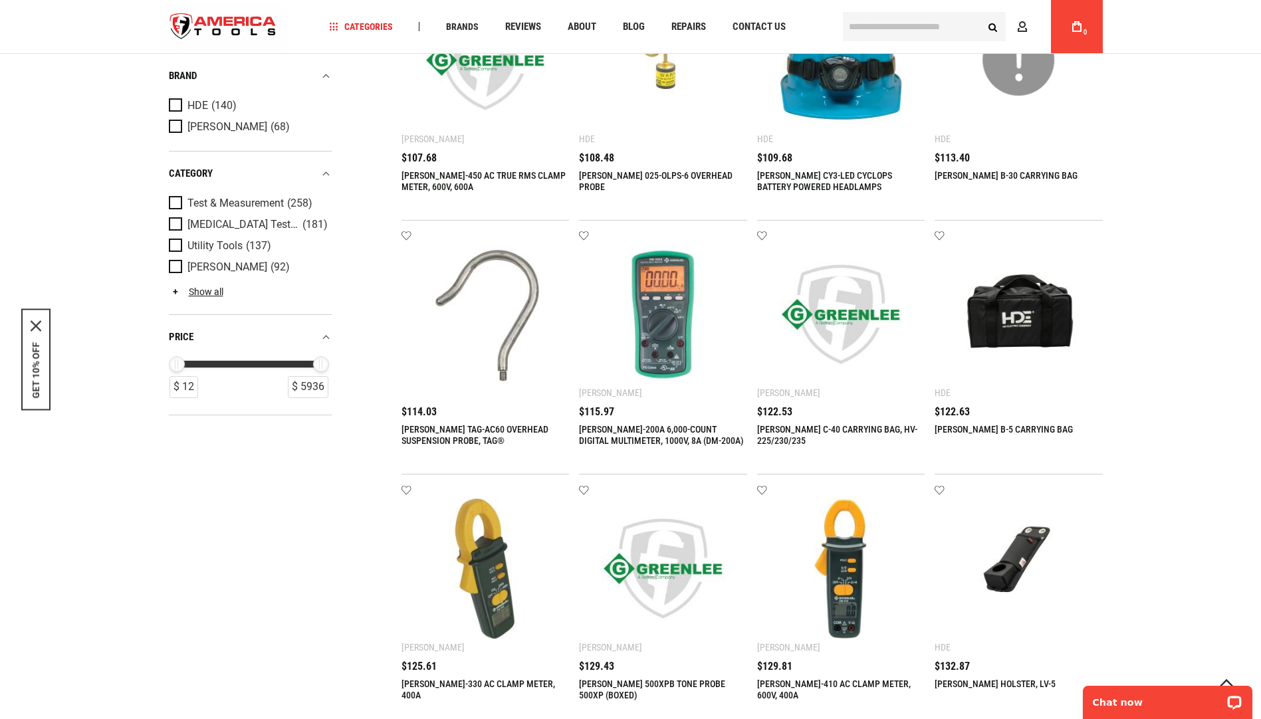
scroll to position [931, 0]
